Goal: Information Seeking & Learning: Learn about a topic

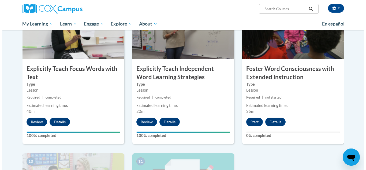
scroll to position [433, 0]
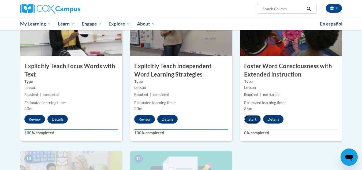
click at [255, 116] on button "Start" at bounding box center [252, 119] width 17 height 9
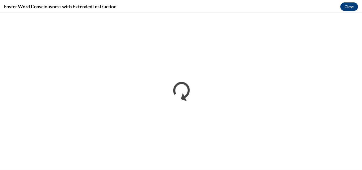
scroll to position [0, 0]
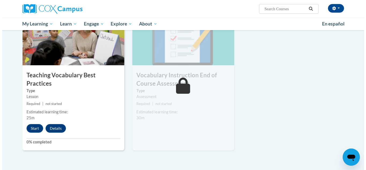
scroll to position [579, 0]
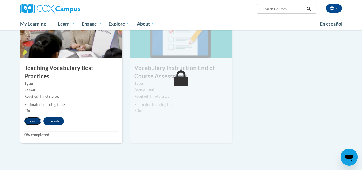
click at [31, 117] on button "Start" at bounding box center [32, 121] width 17 height 9
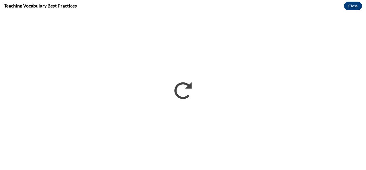
scroll to position [0, 0]
